Goal: Task Accomplishment & Management: Manage account settings

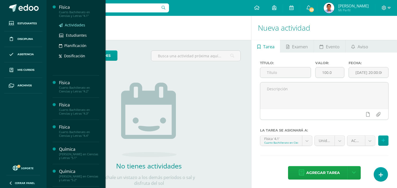
click at [80, 24] on span "Actividades" at bounding box center [75, 24] width 20 height 5
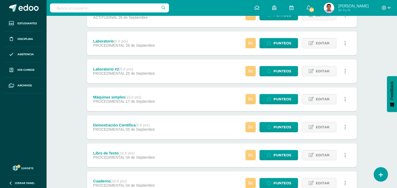
scroll to position [205, 0]
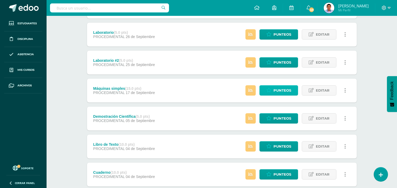
click at [272, 91] on link "Punteos" at bounding box center [278, 90] width 39 height 10
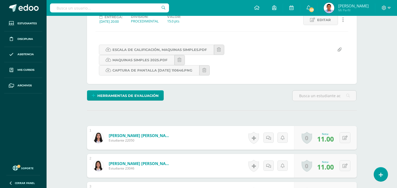
scroll to position [78, 0]
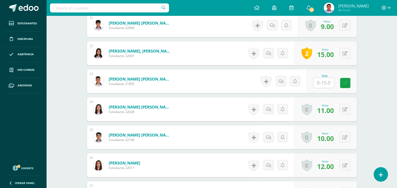
scroll to position [754, 0]
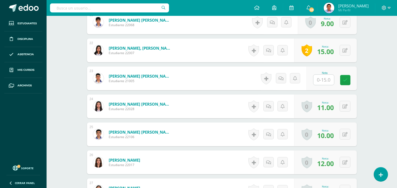
click at [316, 83] on input "text" at bounding box center [323, 80] width 21 height 10
type input "12"
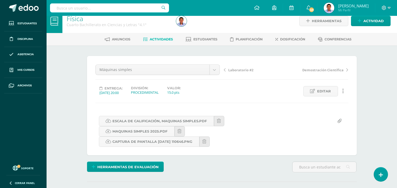
scroll to position [0, 0]
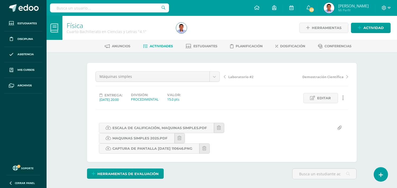
click at [158, 49] on link "Actividades" at bounding box center [158, 46] width 30 height 8
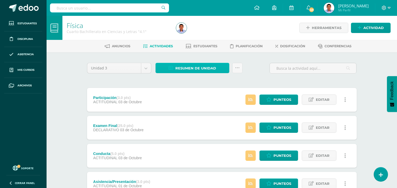
click at [180, 70] on span "Resumen de unidad" at bounding box center [195, 68] width 41 height 10
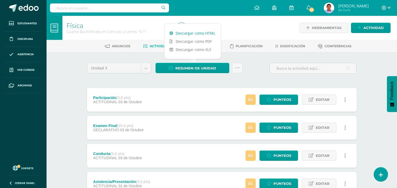
click at [183, 34] on link "Descargar como HTML" at bounding box center [192, 33] width 56 height 8
click at [180, 32] on link "Descargar como HTML" at bounding box center [192, 33] width 56 height 8
click at [197, 46] on span "Estudiantes" at bounding box center [205, 46] width 24 height 4
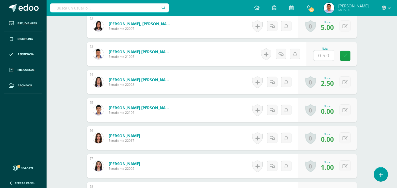
scroll to position [762, 0]
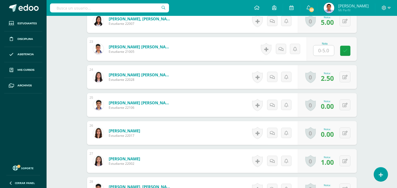
click at [322, 50] on input "text" at bounding box center [323, 50] width 21 height 10
type input "4"
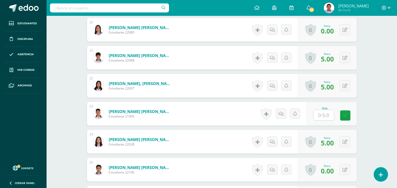
scroll to position [698, 0]
click at [322, 113] on input "text" at bounding box center [323, 115] width 21 height 10
type input "5"
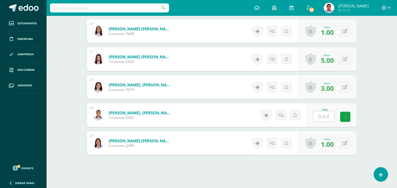
scroll to position [609, 0]
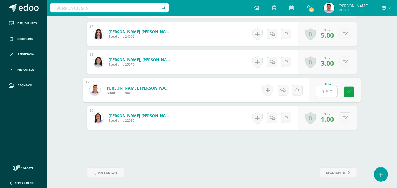
click at [319, 91] on input "text" at bounding box center [326, 91] width 21 height 11
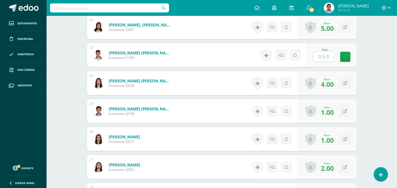
click at [322, 59] on input "text" at bounding box center [323, 57] width 21 height 10
type input "3"
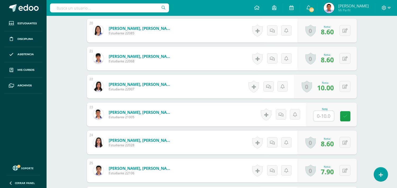
scroll to position [702, 0]
click at [320, 112] on input "text" at bounding box center [323, 116] width 21 height 10
type input "7"
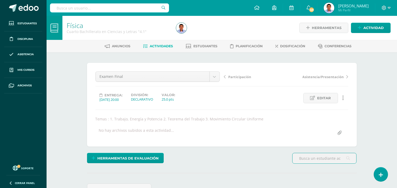
scroll to position [0, 0]
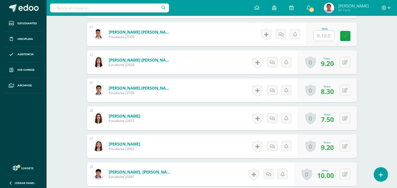
scroll to position [753, 0]
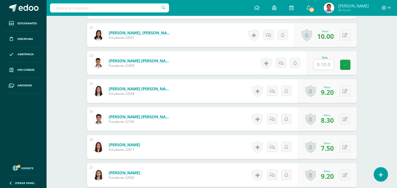
click at [320, 63] on input "text" at bounding box center [323, 64] width 21 height 10
type input "7"
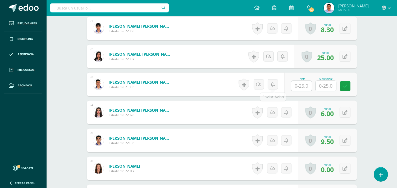
scroll to position [753, 0]
click at [302, 84] on input "text" at bounding box center [301, 86] width 21 height 10
type input "20"
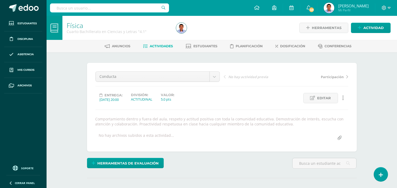
click at [76, 102] on div "Física Cuarto Bachillerato en Ciencias y Letras "4.1" Herramientas Detalle de a…" at bounding box center [221, 117] width 350 height 203
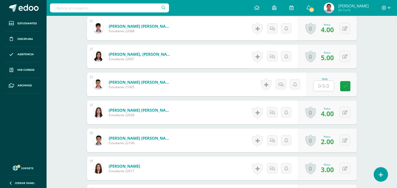
scroll to position [737, 0]
click at [323, 83] on input "text" at bounding box center [323, 86] width 21 height 10
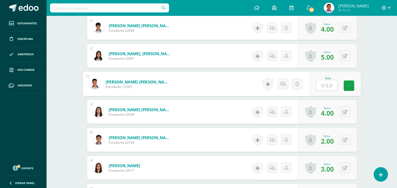
type input "4"
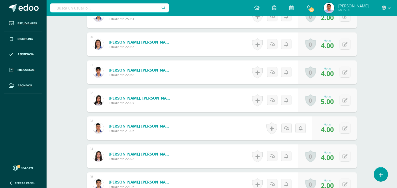
scroll to position [796, 0]
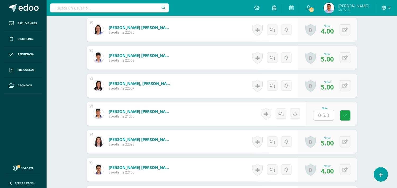
scroll to position [698, 0]
click at [321, 116] on input "text" at bounding box center [326, 115] width 21 height 11
type input "3"
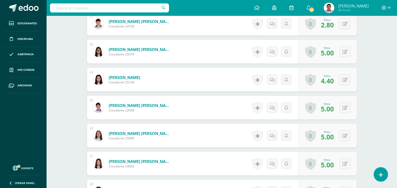
scroll to position [529, 0]
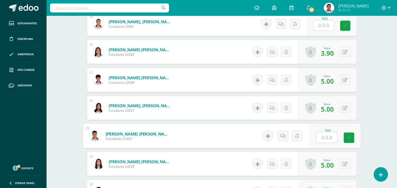
click at [325, 136] on input "text" at bounding box center [326, 137] width 21 height 11
type input "4"
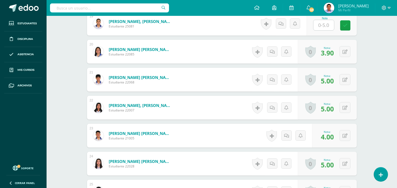
scroll to position [676, 0]
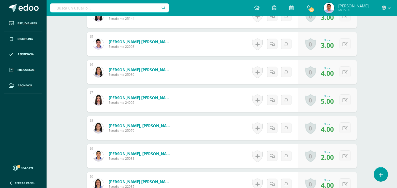
scroll to position [620, 0]
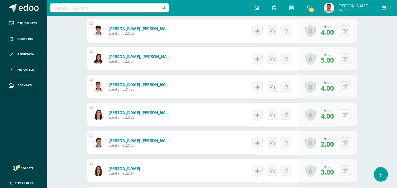
scroll to position [735, 0]
click at [346, 116] on icon at bounding box center [344, 115] width 5 height 4
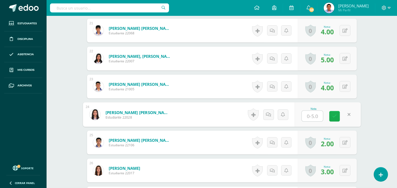
click at [334, 117] on icon at bounding box center [334, 116] width 5 height 4
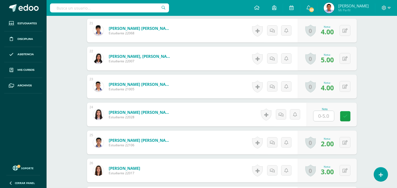
click at [324, 87] on span "4.00" at bounding box center [326, 87] width 13 height 9
click at [343, 87] on button at bounding box center [344, 86] width 11 height 11
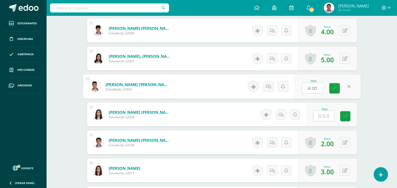
click at [321, 115] on input "text" at bounding box center [323, 116] width 21 height 10
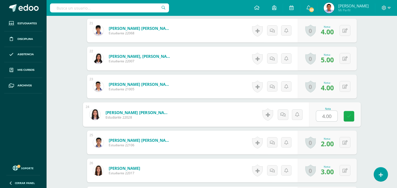
click at [346, 117] on icon at bounding box center [348, 116] width 5 height 4
type input "4.00"
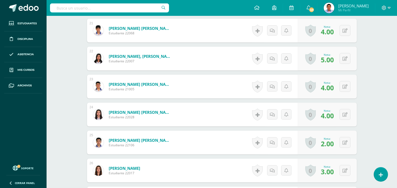
click at [335, 86] on div "Nota: 4.00" at bounding box center [326, 86] width 17 height 11
click at [154, 85] on link "Portillo Marin, César Adrián" at bounding box center [140, 84] width 63 height 5
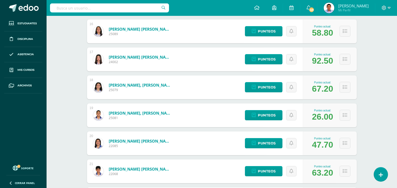
scroll to position [633, 0]
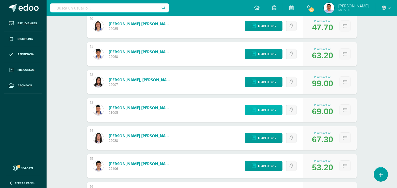
click at [266, 109] on span "Punteos" at bounding box center [267, 110] width 18 height 10
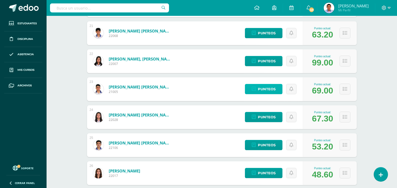
scroll to position [688, 0]
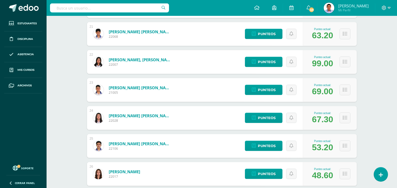
scroll to position [643, 0]
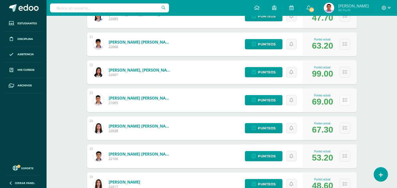
click at [342, 101] on icon at bounding box center [344, 100] width 4 height 4
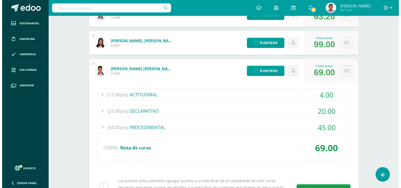
scroll to position [701, 0]
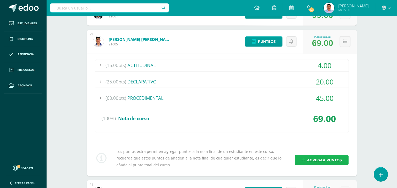
click at [310, 161] on span "Agregar puntos" at bounding box center [324, 160] width 35 height 10
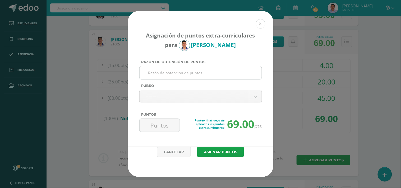
click at [174, 75] on input "Razón de obtención de puntos" at bounding box center [201, 72] width 118 height 13
type input "Actitudinal"
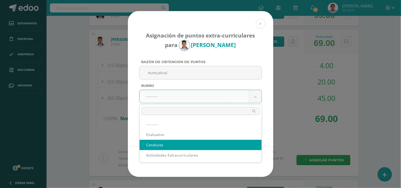
select select "2"
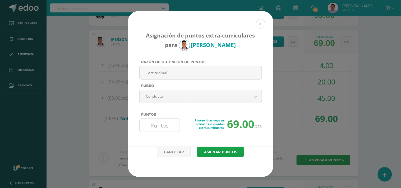
click at [166, 131] on input "Puntos" at bounding box center [160, 125] width 36 height 13
type input "11"
click at [222, 154] on button "Asignar puntos" at bounding box center [220, 152] width 47 height 10
